Goal: Find specific page/section: Find specific page/section

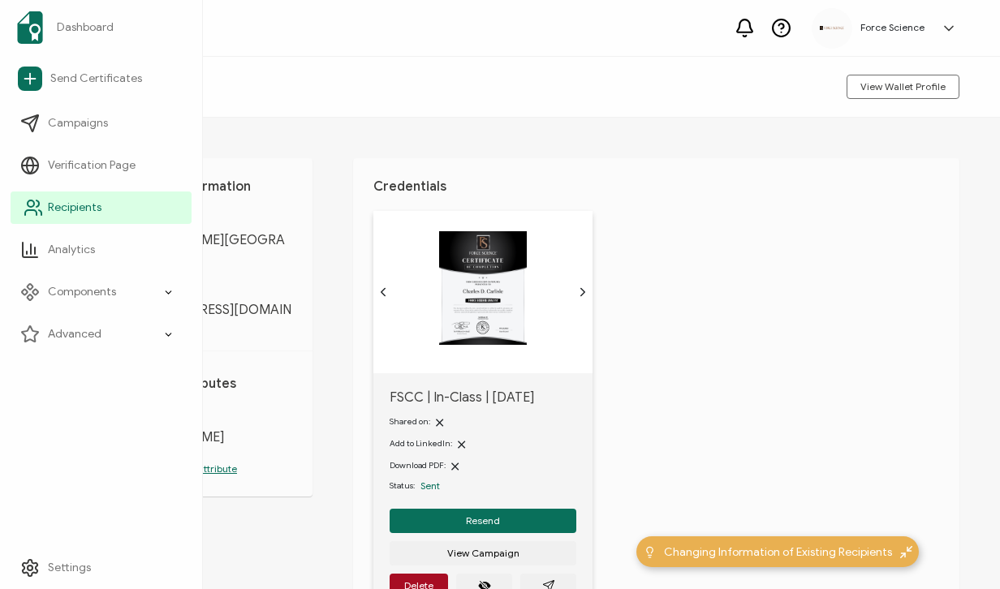
scroll to position [154, 0]
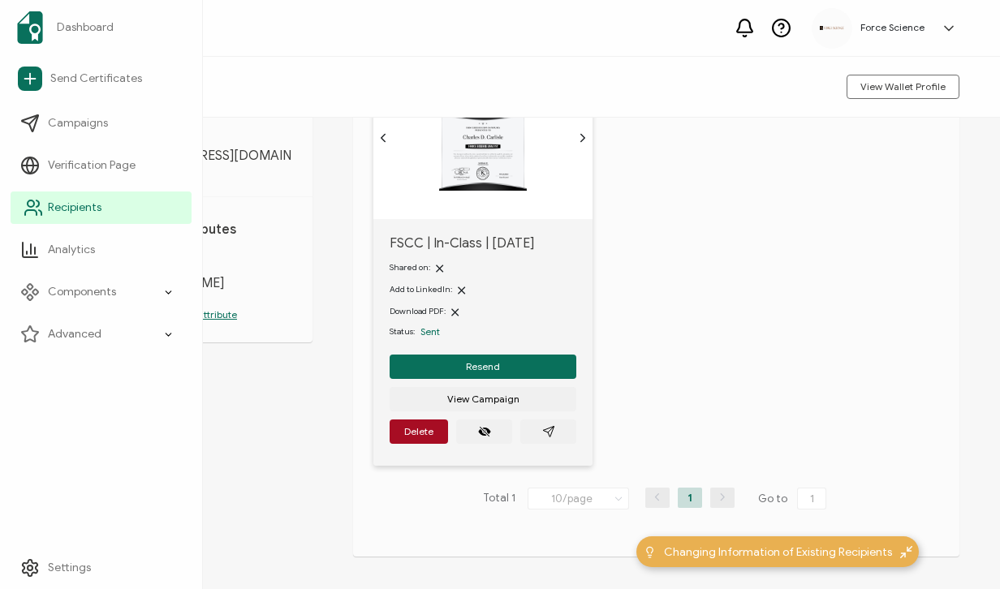
click at [54, 192] on link "Recipients" at bounding box center [101, 208] width 181 height 32
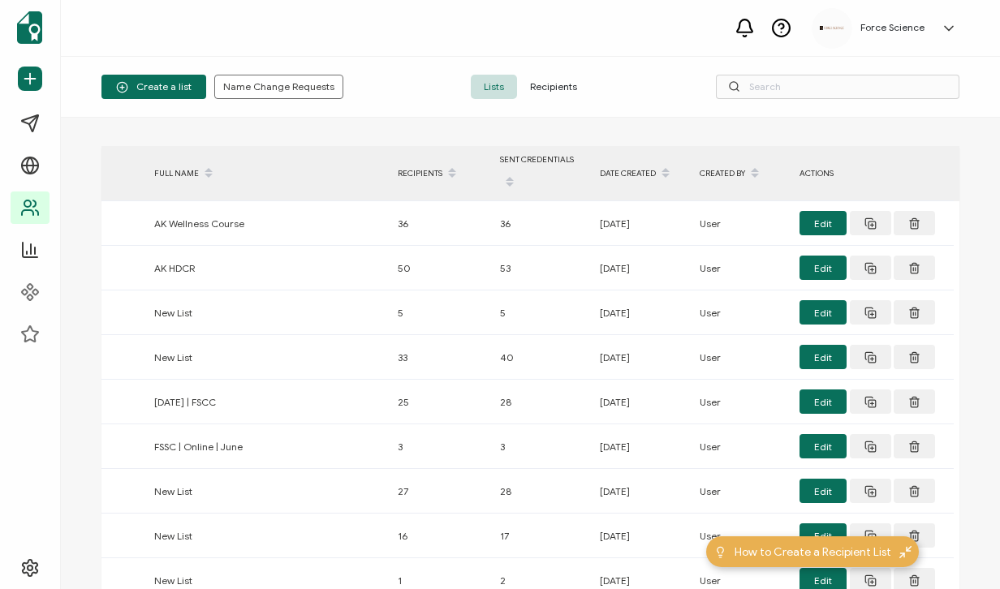
click at [562, 81] on span "Recipients" at bounding box center [553, 87] width 73 height 24
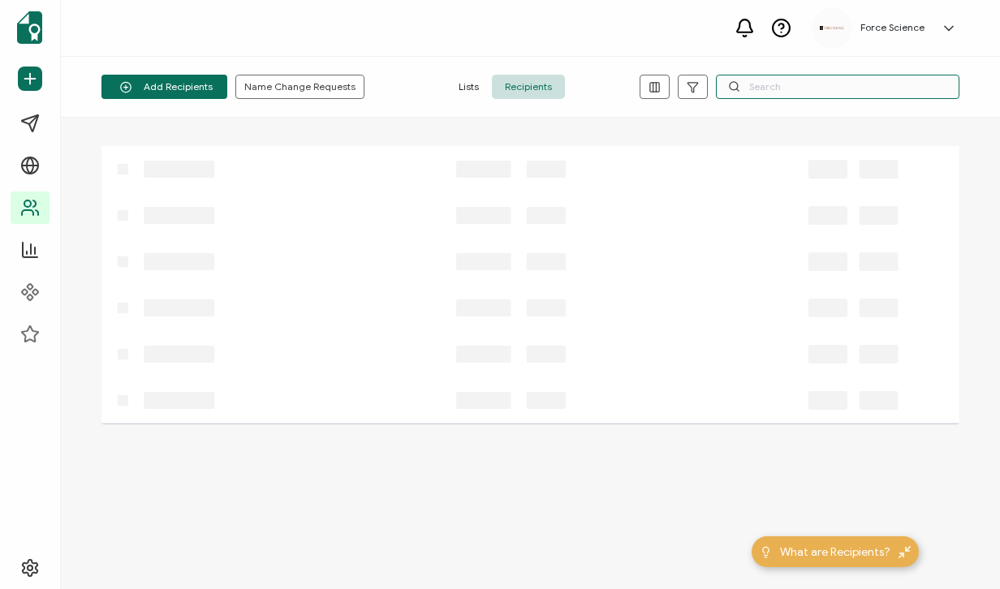
click at [780, 94] on input "text" at bounding box center [837, 87] width 243 height 24
paste input "[EMAIL_ADDRESS][DOMAIN_NAME]"
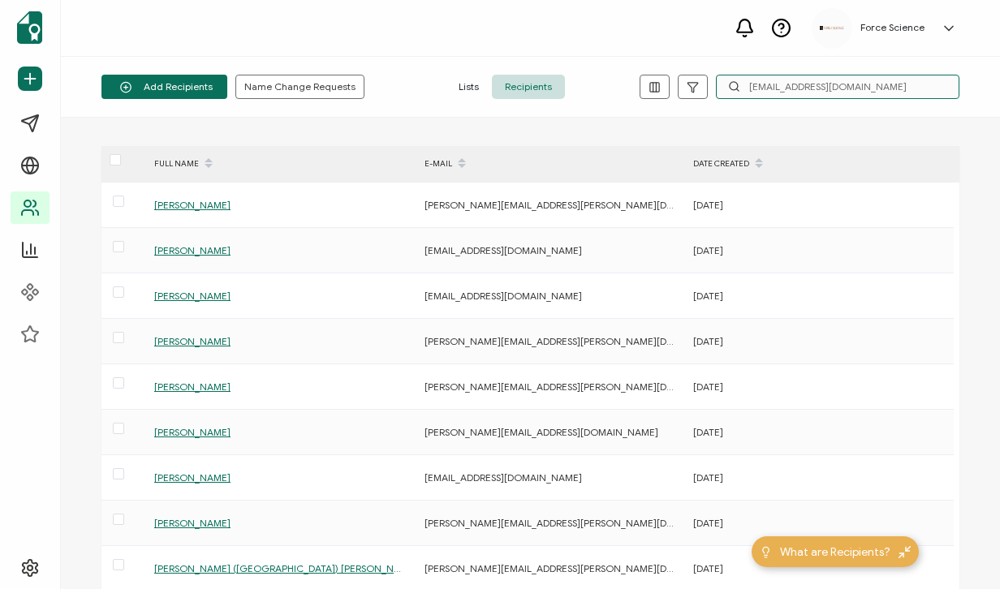
type input "[EMAIL_ADDRESS][DOMAIN_NAME]"
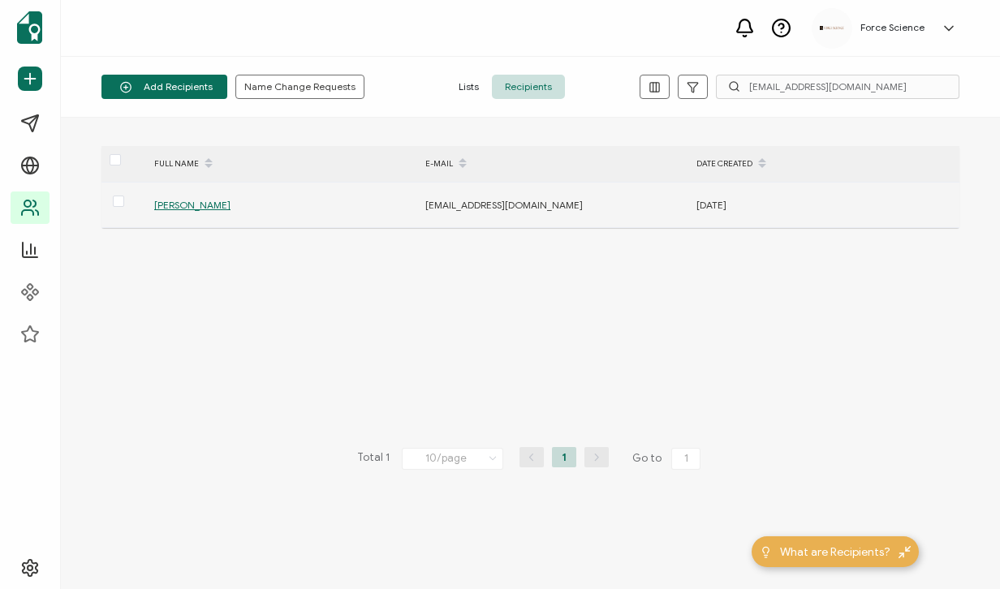
click at [196, 208] on span "[PERSON_NAME]" at bounding box center [192, 205] width 76 height 12
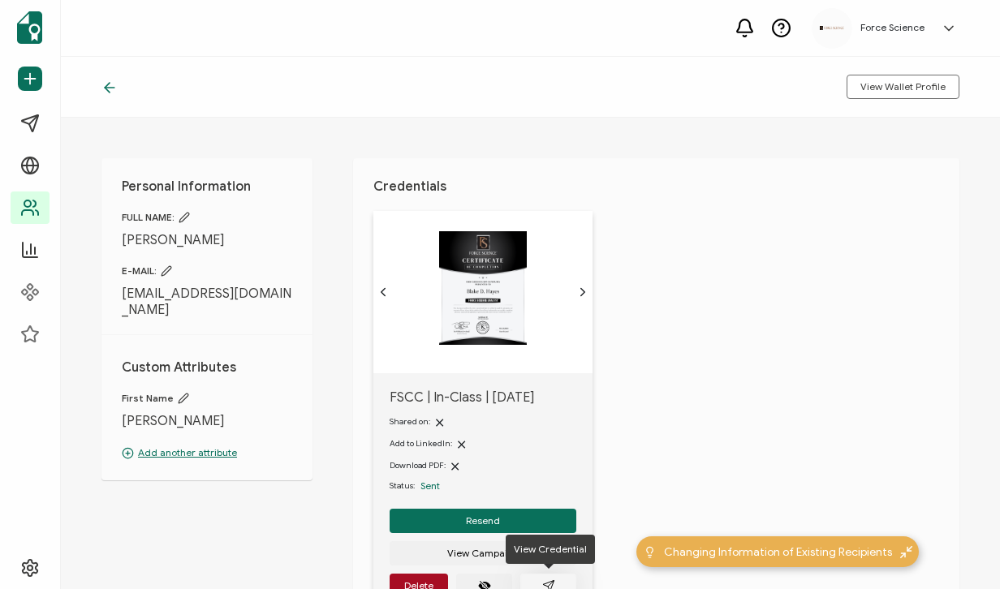
click at [554, 577] on button "button" at bounding box center [548, 586] width 56 height 24
